Goal: Obtain resource: Download file/media

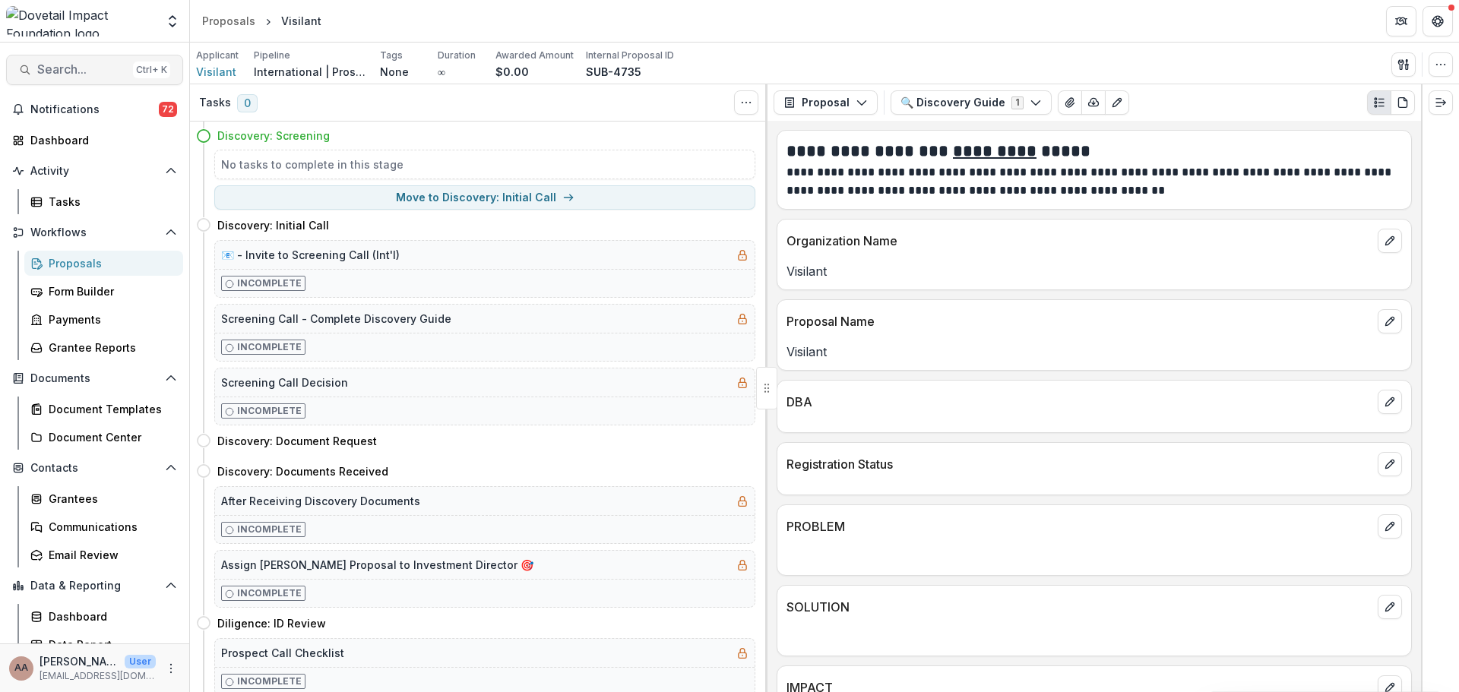
click at [55, 65] on span "Search..." at bounding box center [82, 69] width 90 height 14
type input "*******"
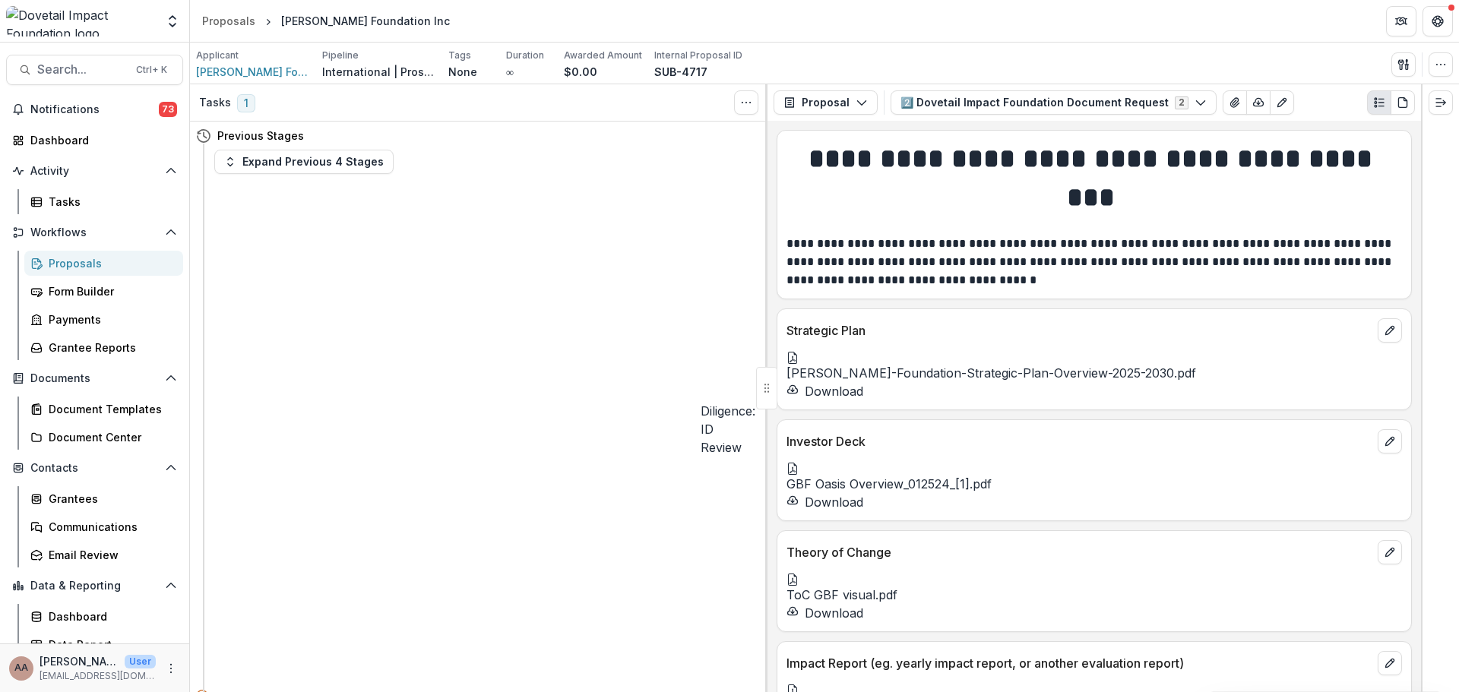
click at [852, 401] on button "Download" at bounding box center [825, 391] width 77 height 18
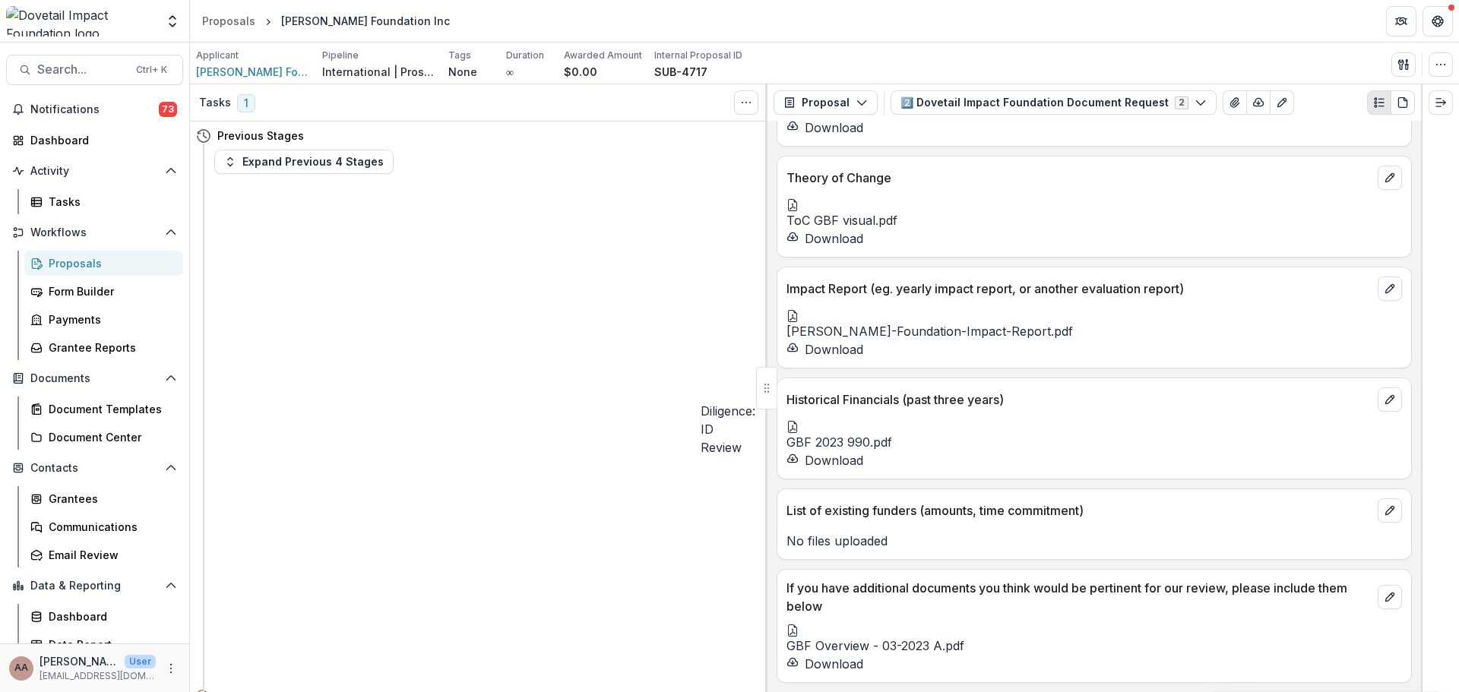
scroll to position [456, 0]
click at [845, 248] on button "Download" at bounding box center [825, 239] width 77 height 18
click at [831, 660] on button "Download" at bounding box center [825, 664] width 77 height 18
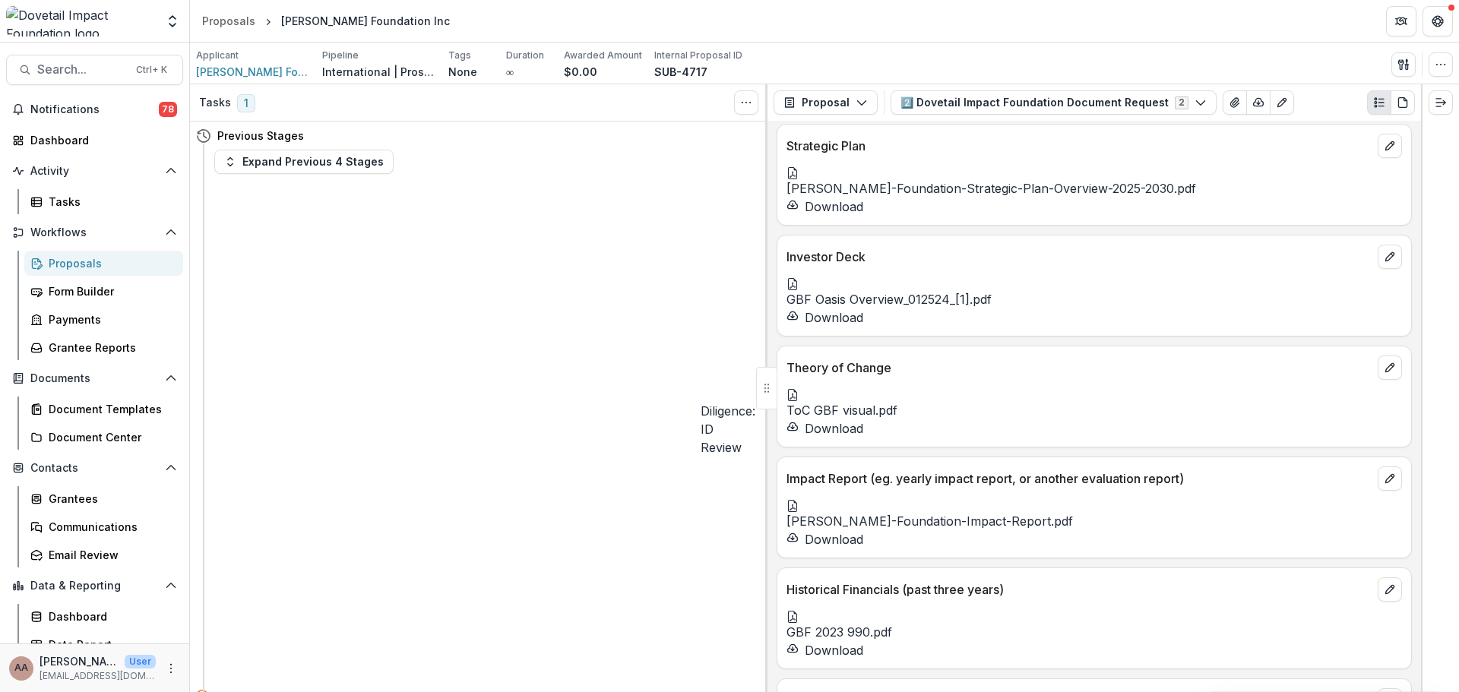
scroll to position [27, 0]
